Goal: Find specific page/section: Find specific page/section

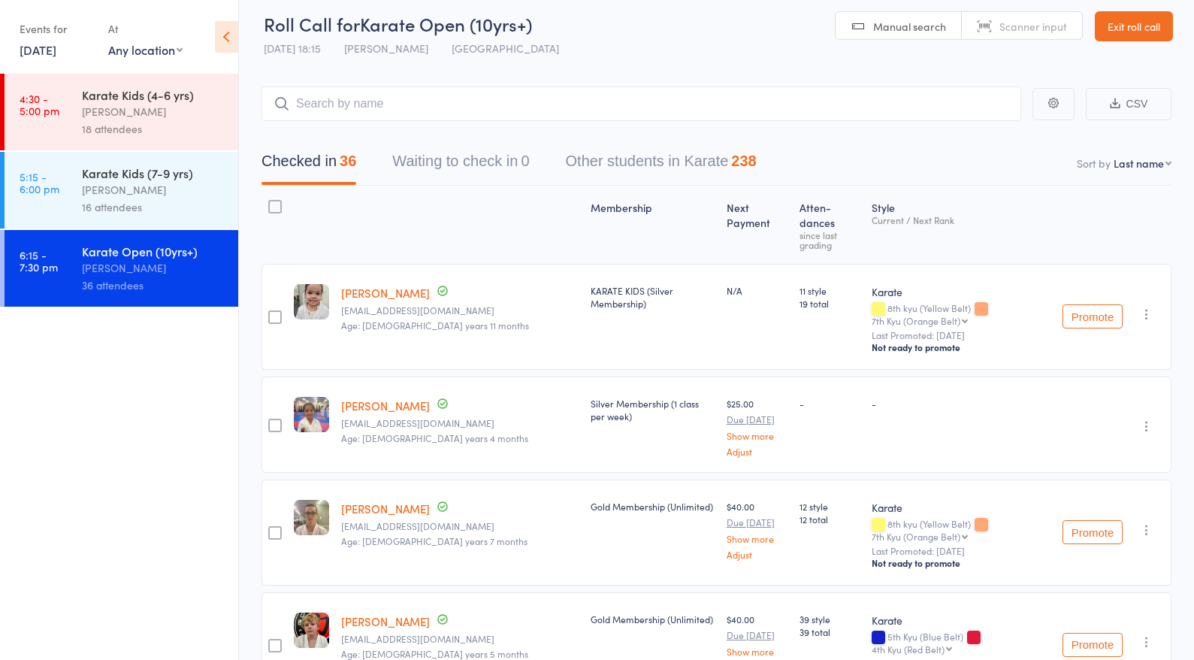
click at [316, 104] on input "search" at bounding box center [642, 103] width 760 height 35
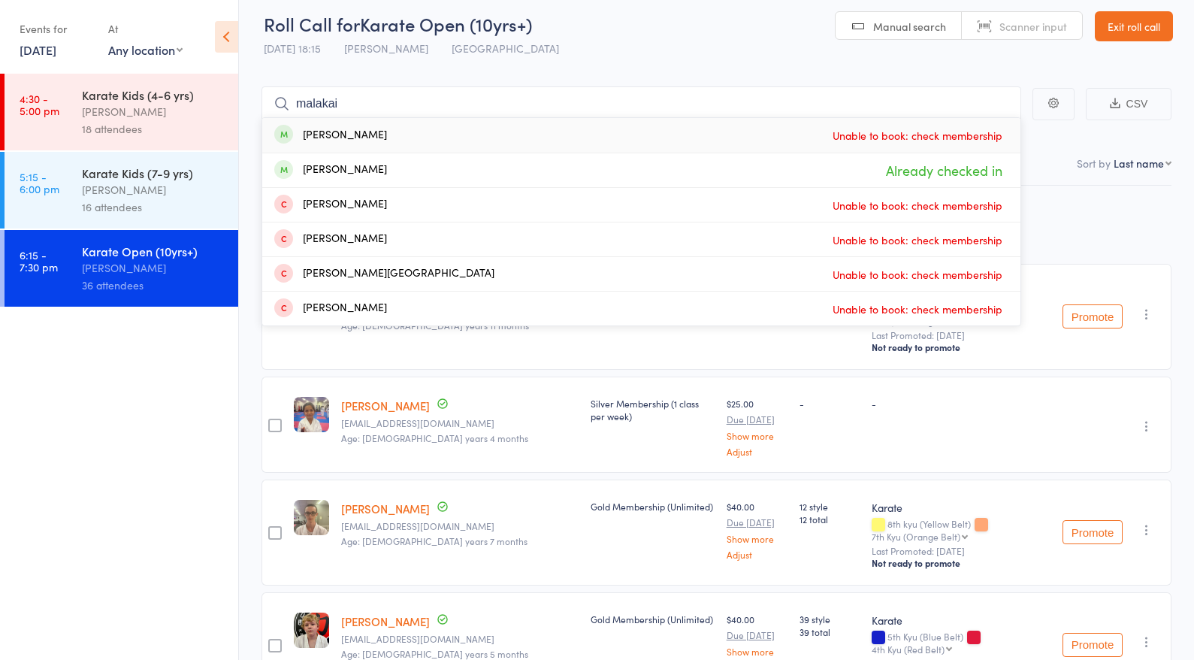
type input "[MEDICAL_DATA]"
drag, startPoint x: 323, startPoint y: 129, endPoint x: 340, endPoint y: 168, distance: 42.4
click at [340, 168] on div "[PERSON_NAME]" at bounding box center [330, 170] width 113 height 17
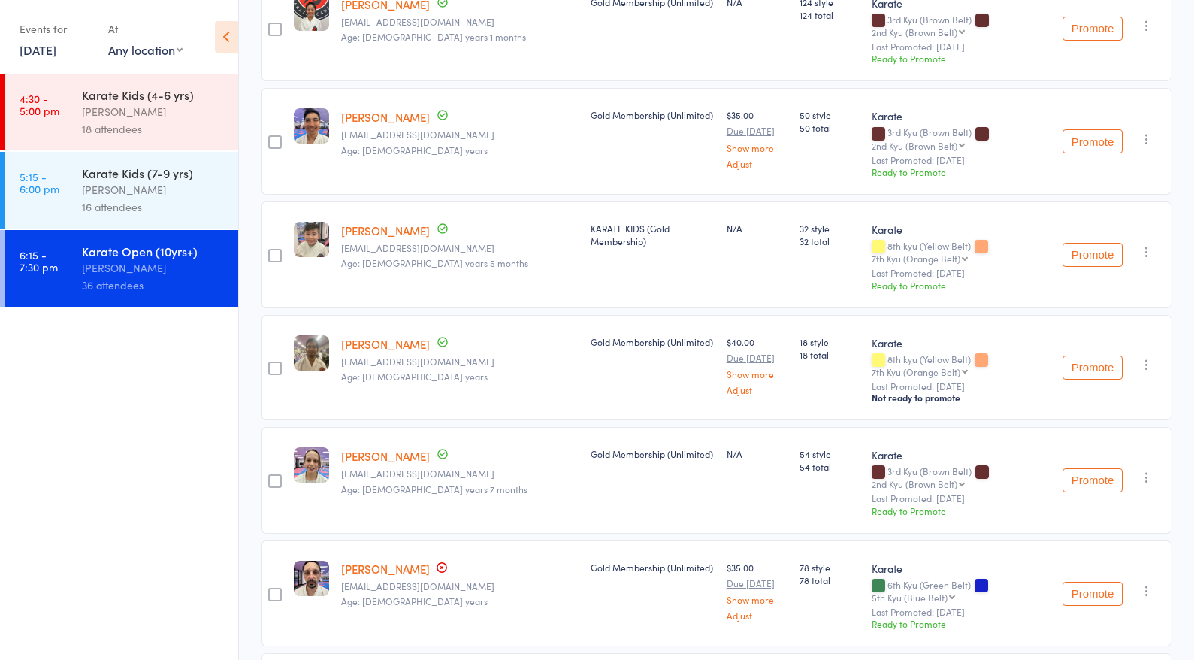
scroll to position [1376, 0]
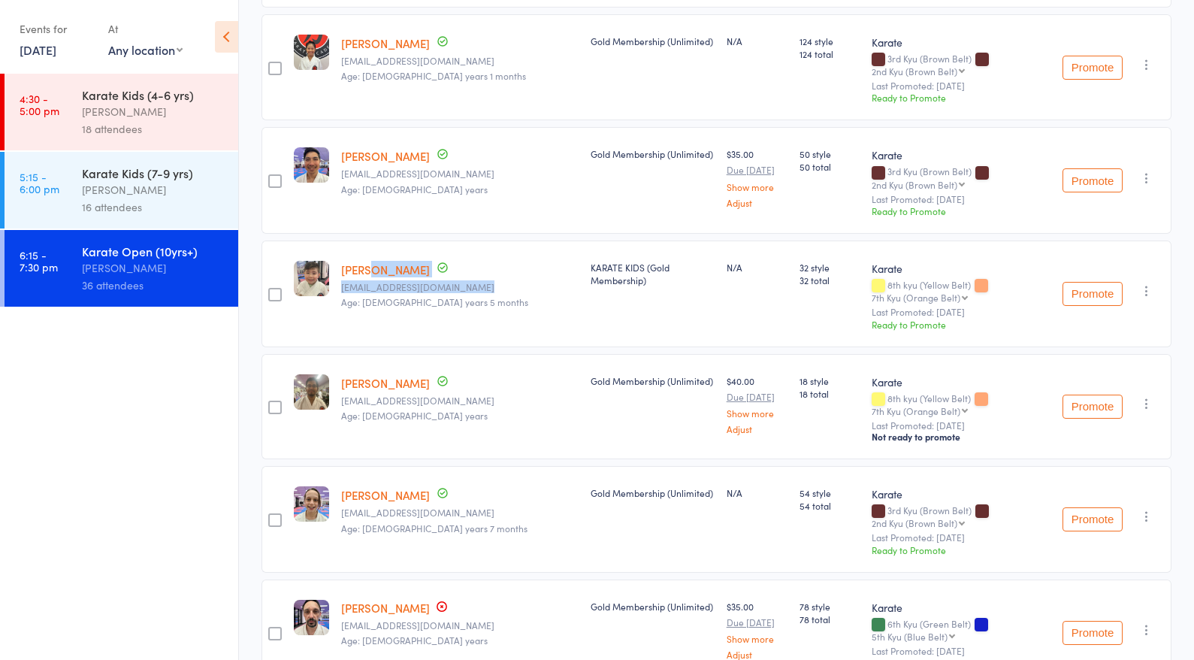
click at [348, 262] on link "[PERSON_NAME]" at bounding box center [385, 270] width 89 height 16
click at [130, 385] on ul "4:30 - 5:00 pm Karate Kids (4-6 yrs) [PERSON_NAME] 18 attendees 5:15 - 6:00 pm …" at bounding box center [119, 367] width 238 height 586
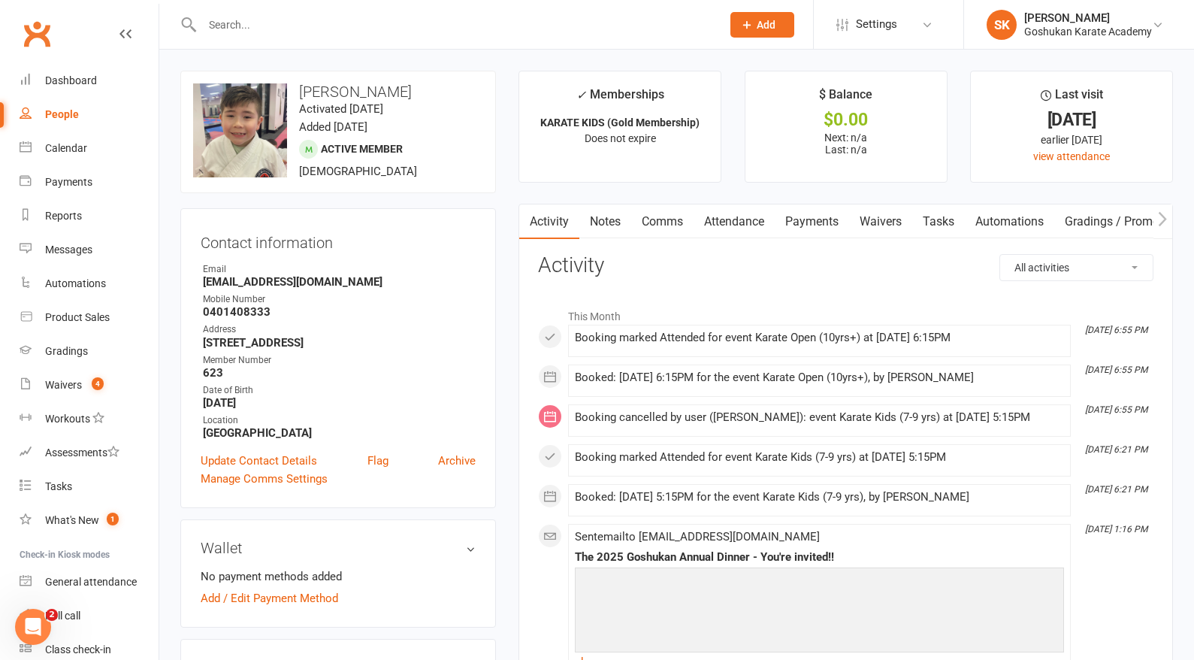
click at [226, 20] on input "text" at bounding box center [454, 24] width 513 height 21
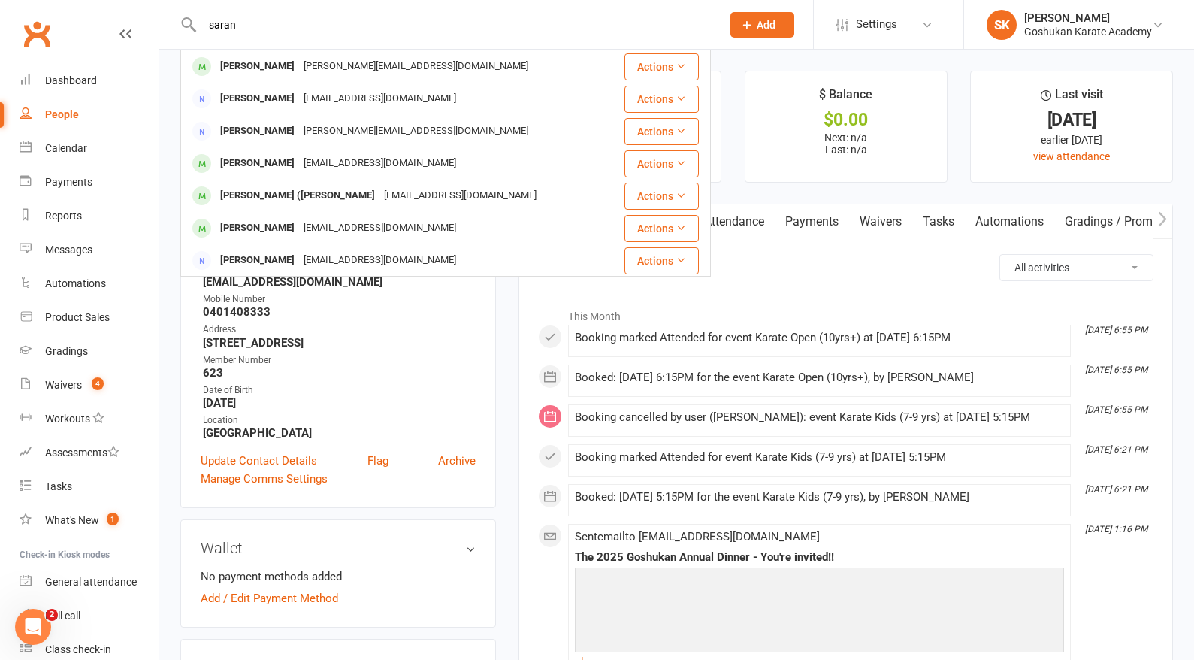
type input "saran"
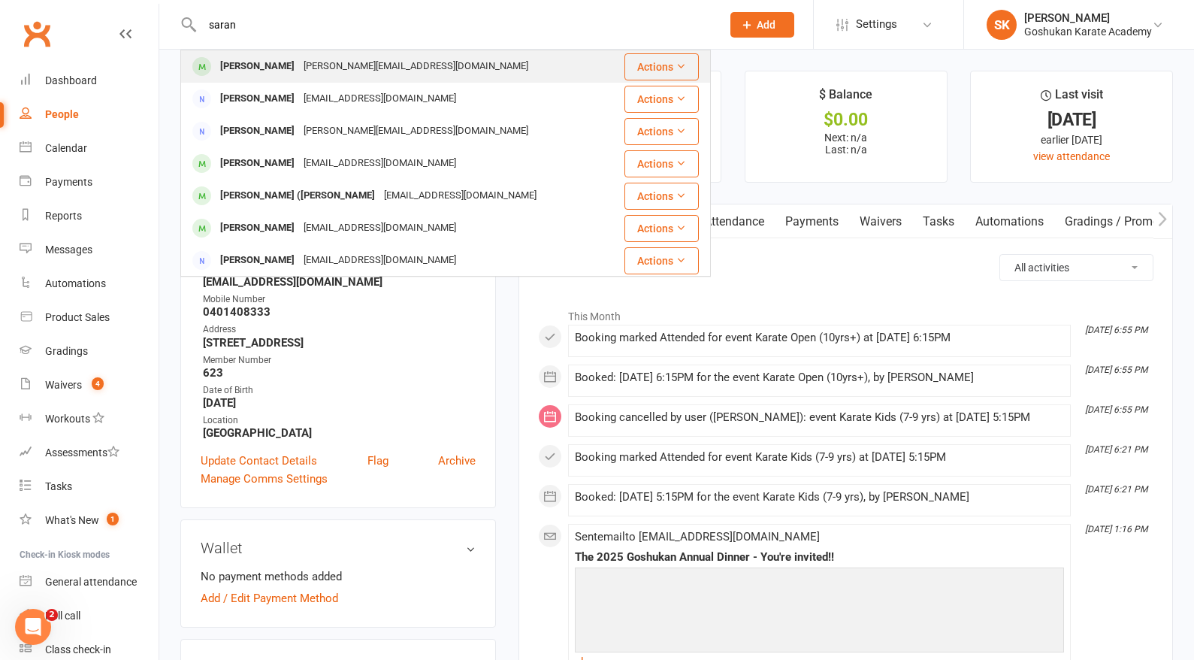
drag, startPoint x: 221, startPoint y: 49, endPoint x: 233, endPoint y: 65, distance: 20.4
click at [233, 65] on div "[PERSON_NAME]" at bounding box center [257, 67] width 83 height 22
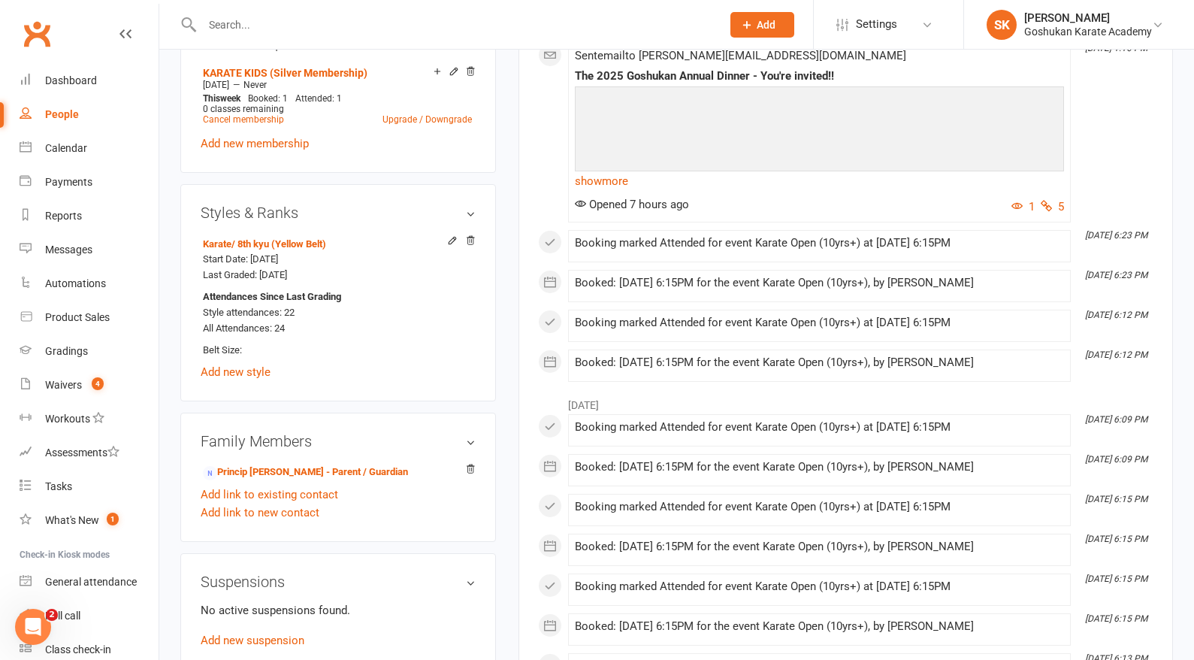
scroll to position [655, 0]
